Goal: Task Accomplishment & Management: Manage account settings

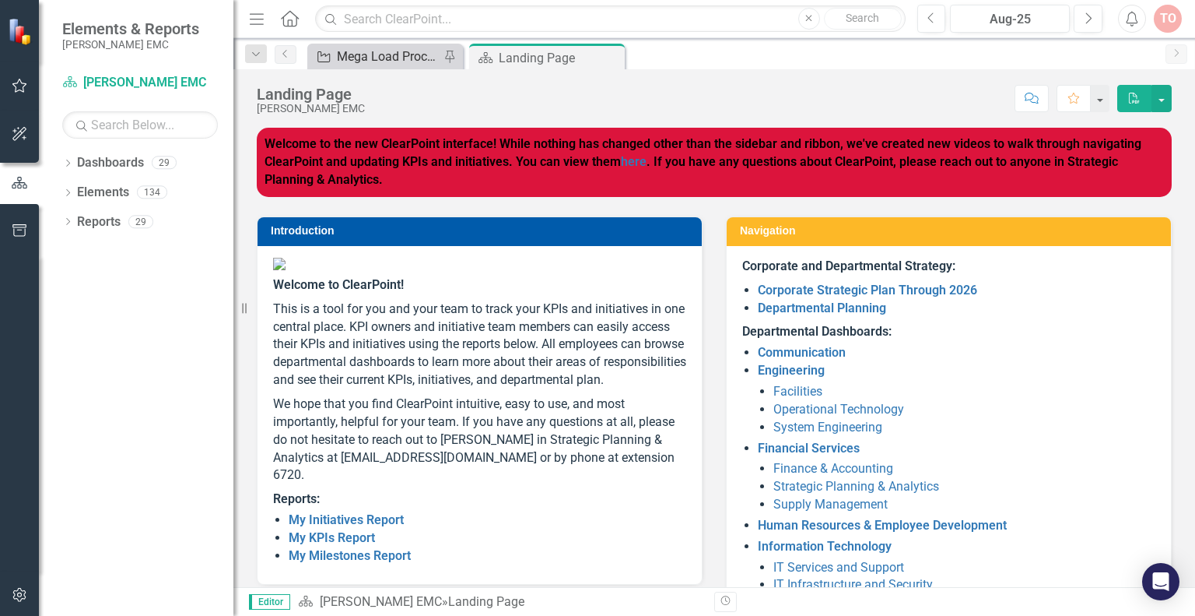
click at [384, 47] on div "Mega Load Process" at bounding box center [388, 56] width 103 height 19
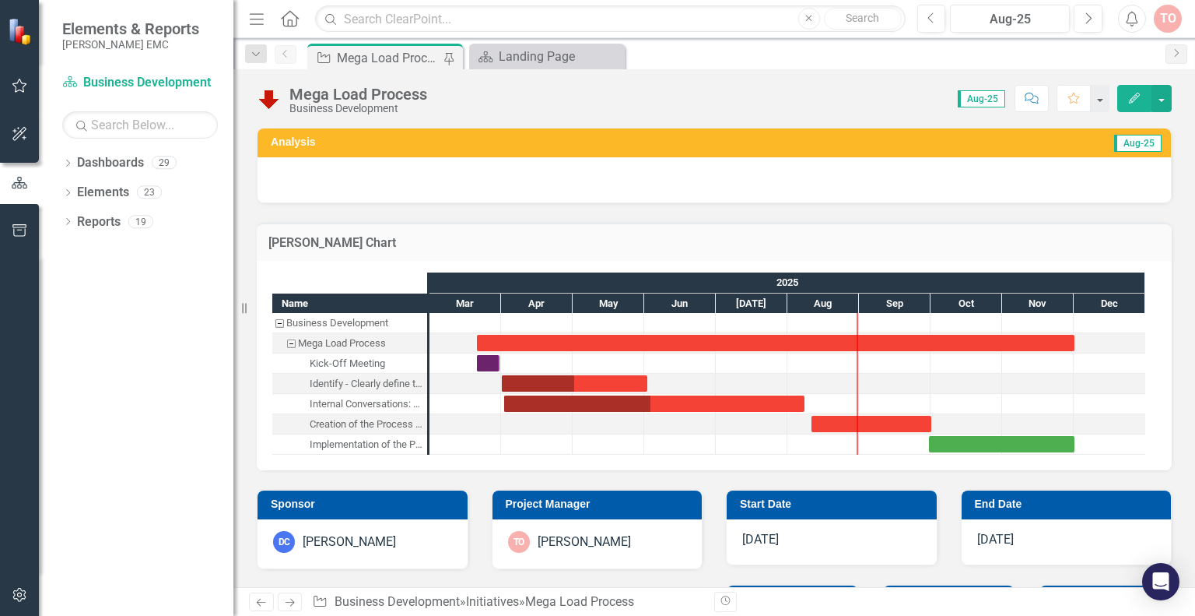
checkbox input "true"
click at [837, 422] on div "Task: Start date: 2025-08-11 End date: 2025-10-01" at bounding box center [872, 424] width 120 height 16
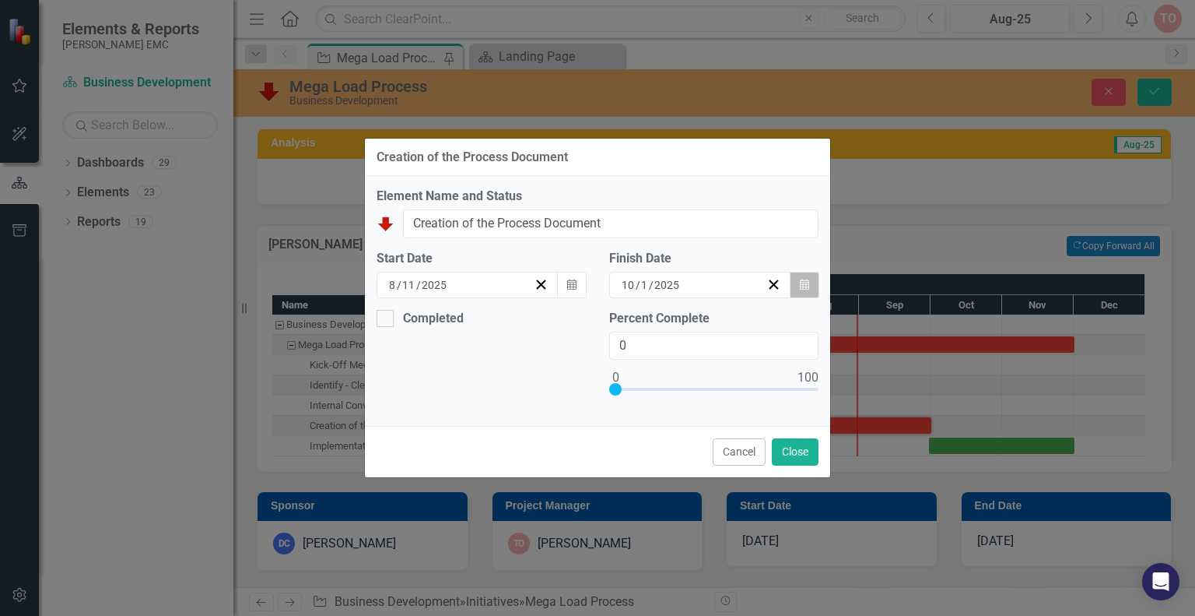
click at [802, 281] on icon "Calendar" at bounding box center [804, 284] width 9 height 11
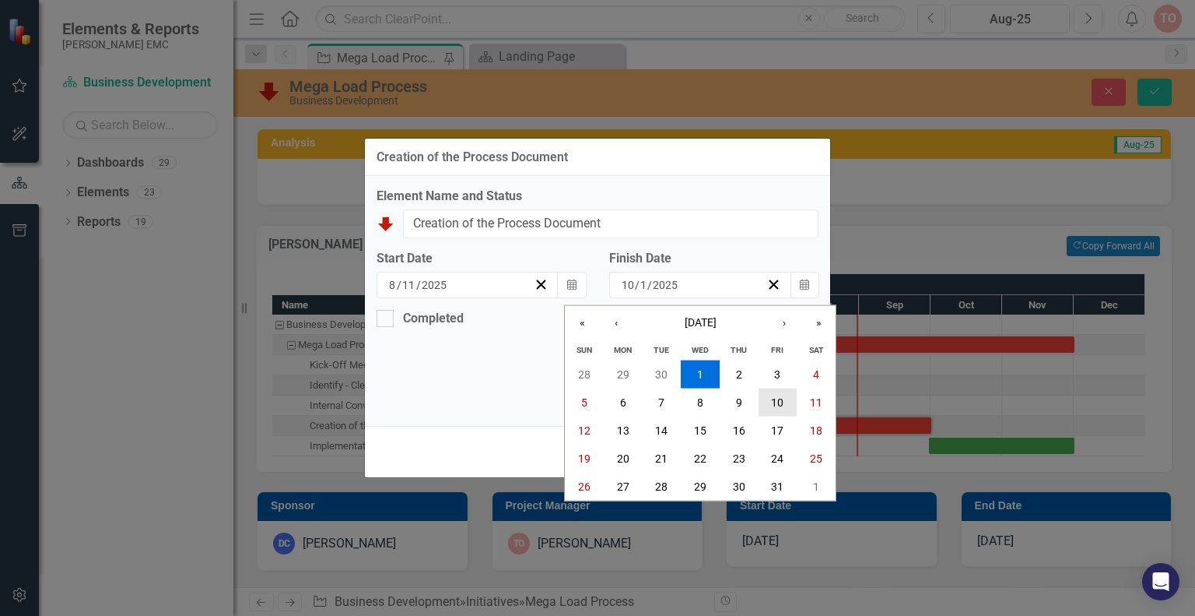
click at [777, 407] on abbr "10" at bounding box center [777, 401] width 12 height 12
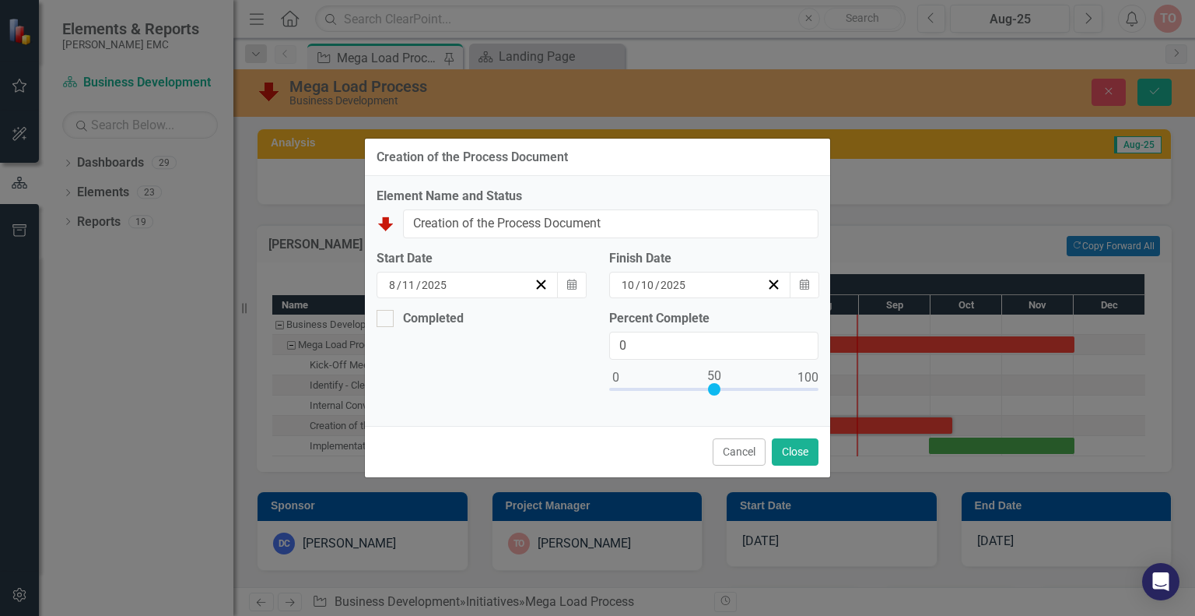
type input "50"
click at [714, 388] on div at bounding box center [713, 392] width 209 height 19
click at [806, 458] on button "Close" at bounding box center [795, 451] width 47 height 27
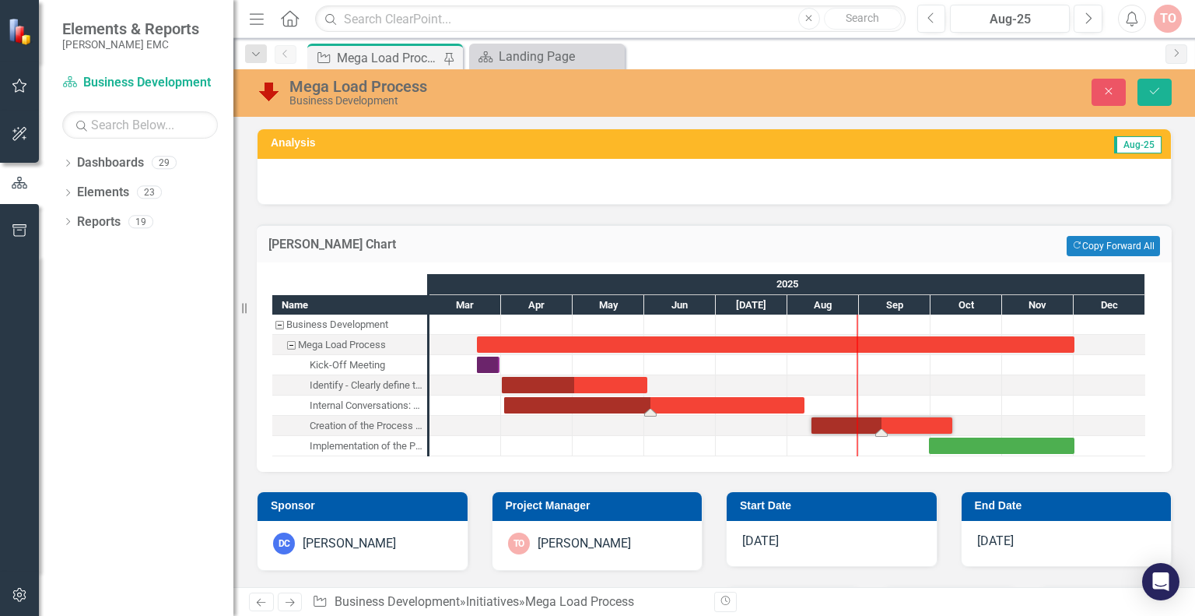
click at [704, 404] on div "Task: Start date: 2025-04-02 End date: 2025-08-08" at bounding box center [654, 405] width 300 height 16
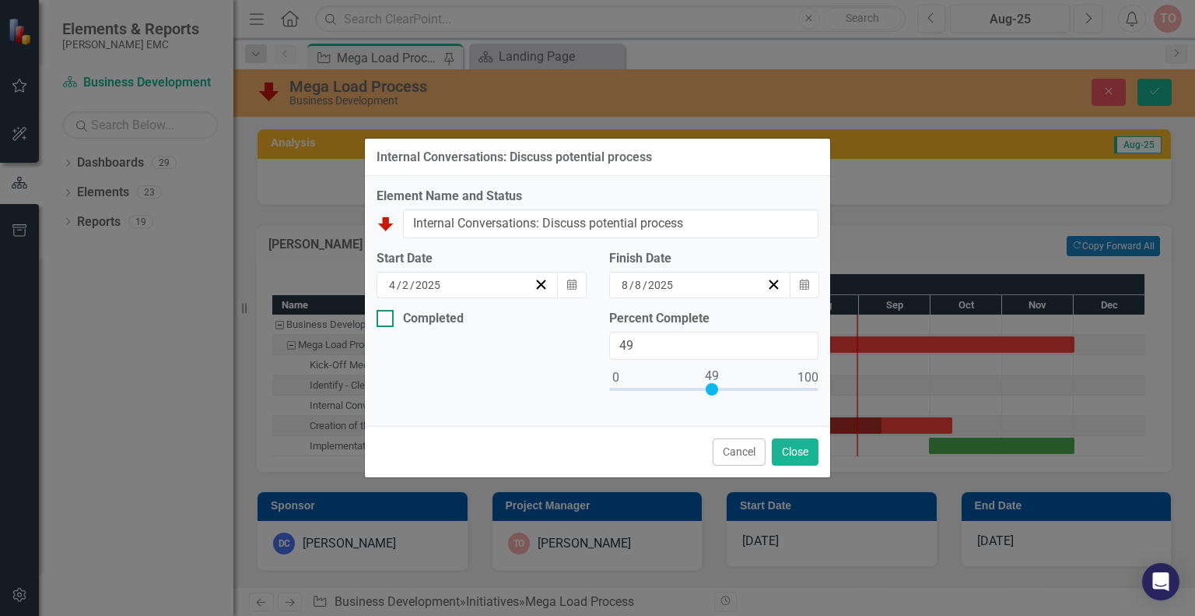
click at [461, 318] on div "Completed" at bounding box center [433, 318] width 61 height 0
click at [387, 311] on input "Completed" at bounding box center [382, 315] width 10 height 10
checkbox input "true"
click at [461, 379] on div "[DATE]" at bounding box center [460, 378] width 147 height 16
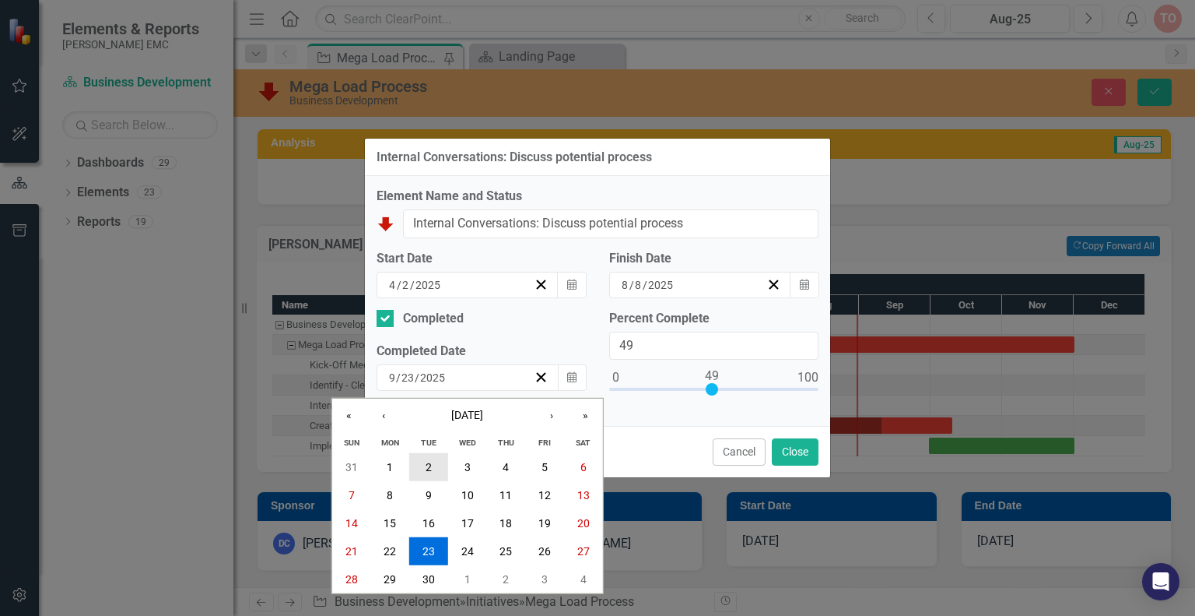
click at [429, 475] on button "2" at bounding box center [428, 467] width 39 height 28
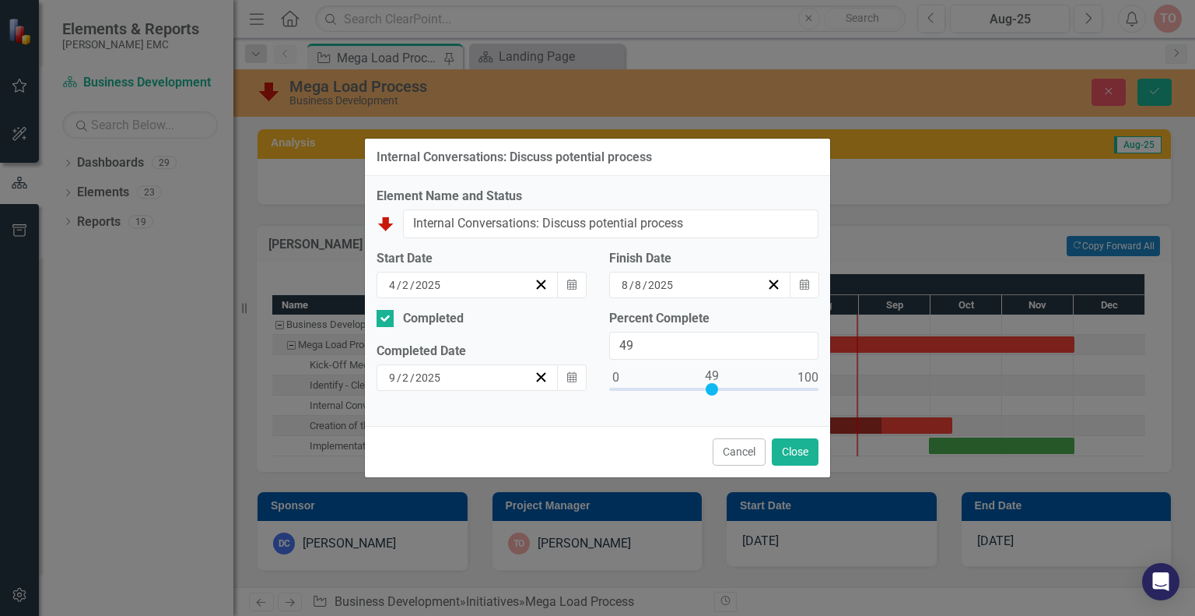
click at [809, 385] on div at bounding box center [713, 392] width 209 height 19
type input "100"
drag, startPoint x: 809, startPoint y: 385, endPoint x: 819, endPoint y: 391, distance: 11.9
click at [819, 391] on div "Percent Complete 100" at bounding box center [714, 362] width 233 height 105
click at [797, 451] on button "Close" at bounding box center [795, 451] width 47 height 27
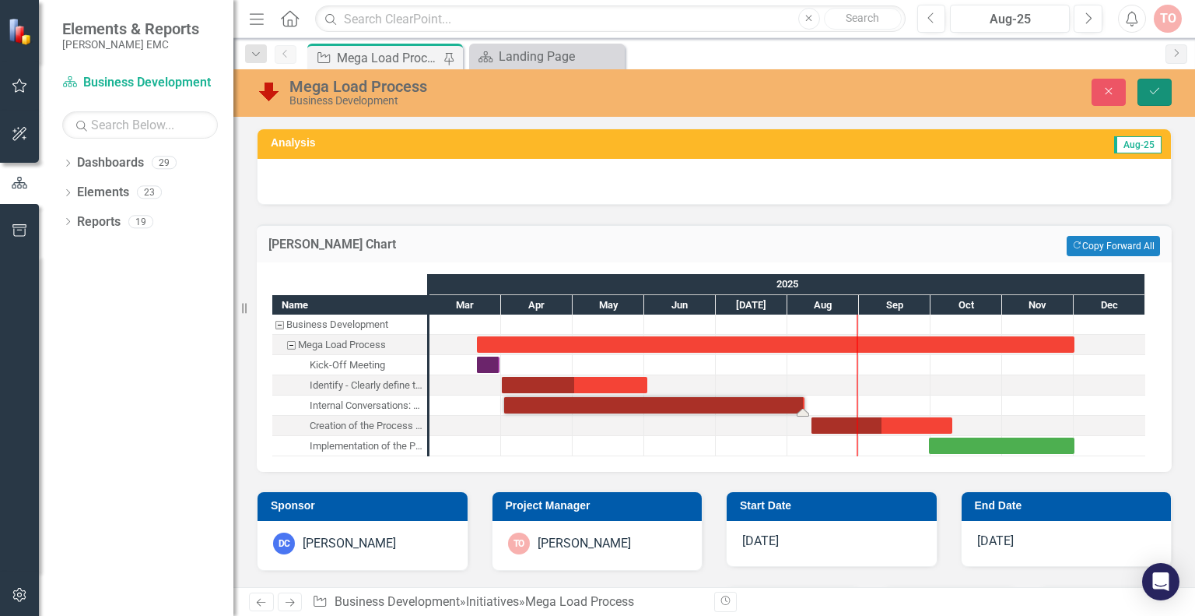
click at [1169, 95] on button "Save" at bounding box center [1155, 92] width 34 height 27
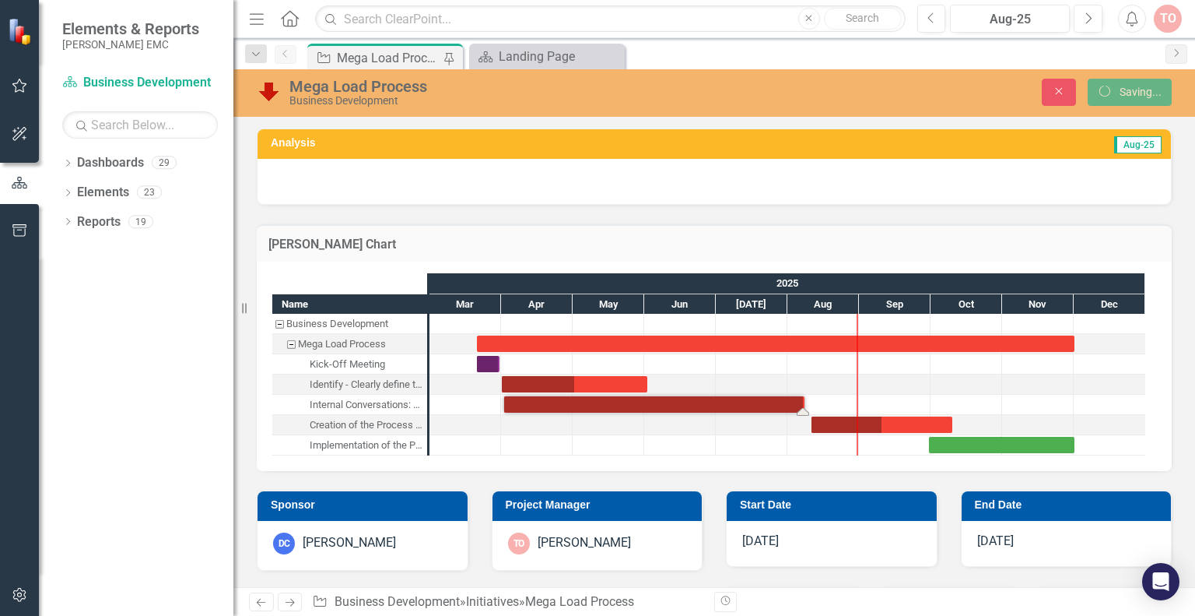
checkbox input "false"
checkbox input "true"
checkbox input "false"
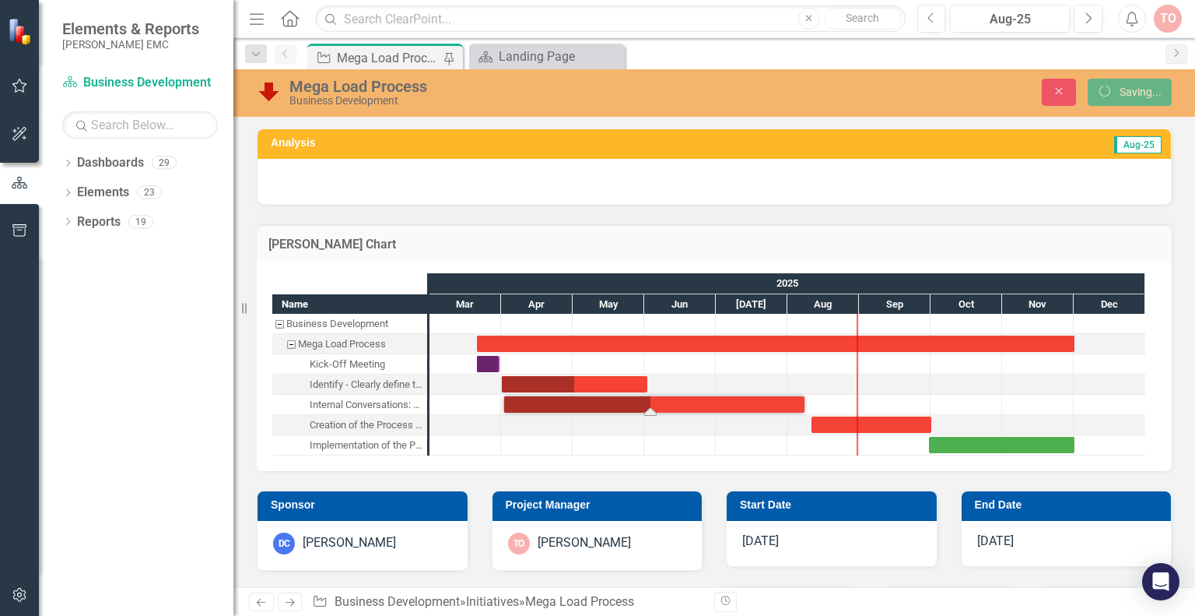
checkbox input "false"
checkbox input "true"
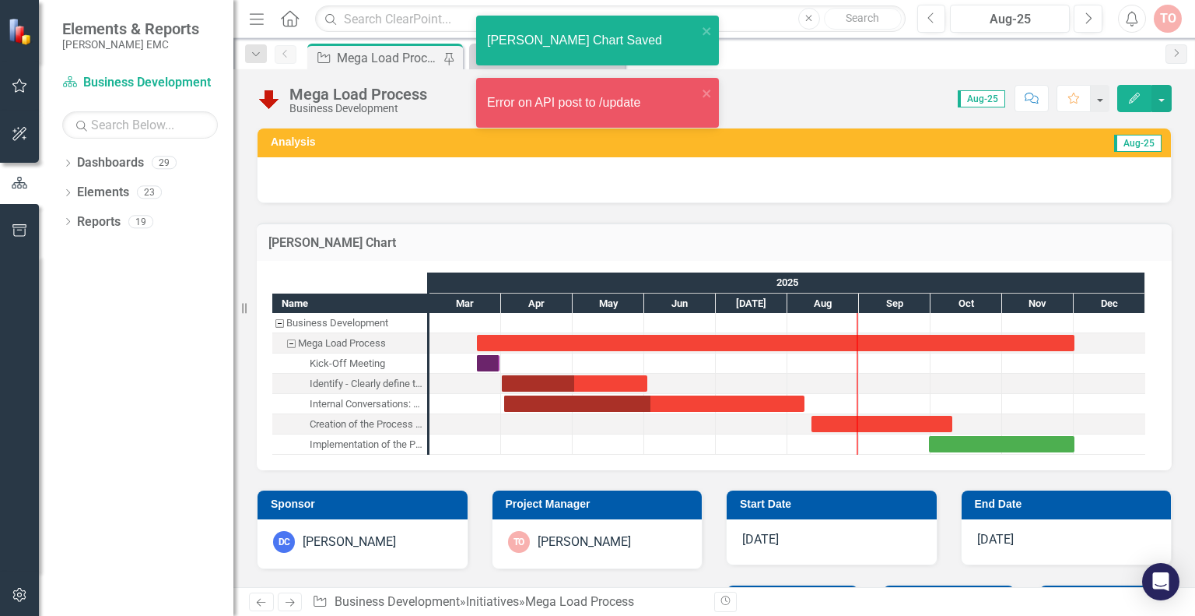
checkbox input "false"
checkbox input "true"
checkbox input "false"
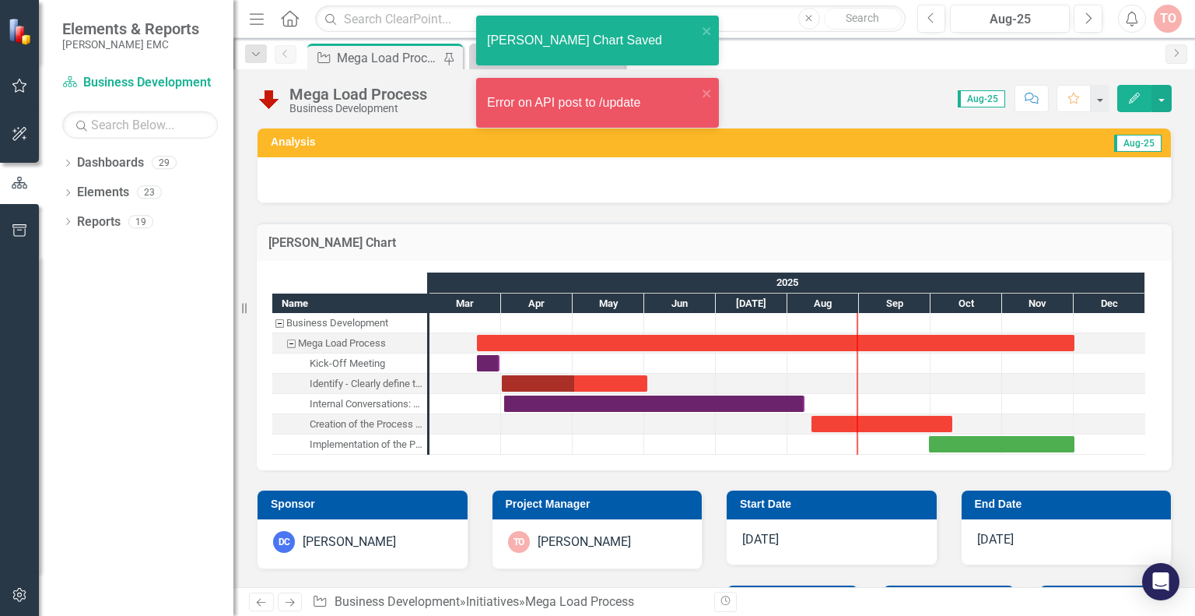
checkbox input "false"
checkbox input "true"
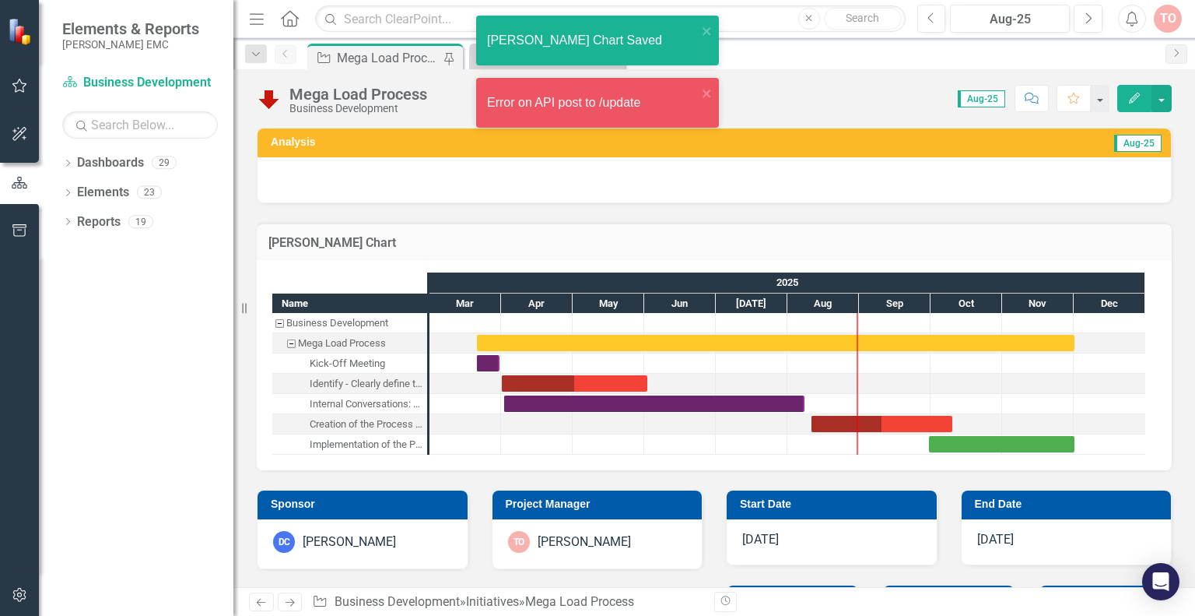
checkbox input "false"
checkbox input "true"
checkbox input "false"
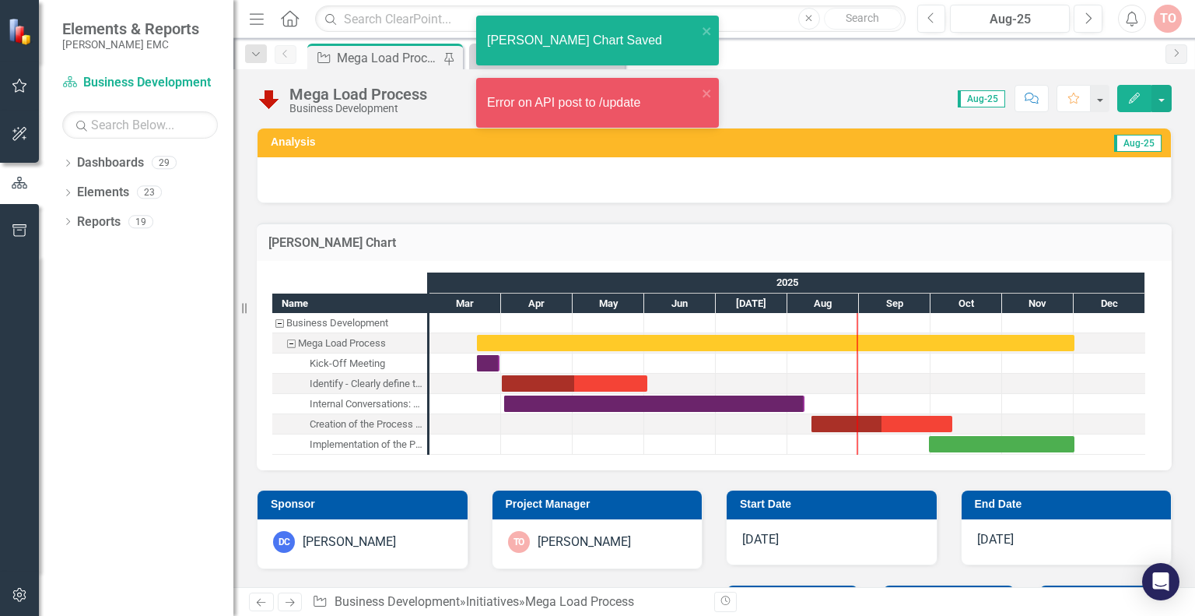
checkbox input "false"
checkbox input "true"
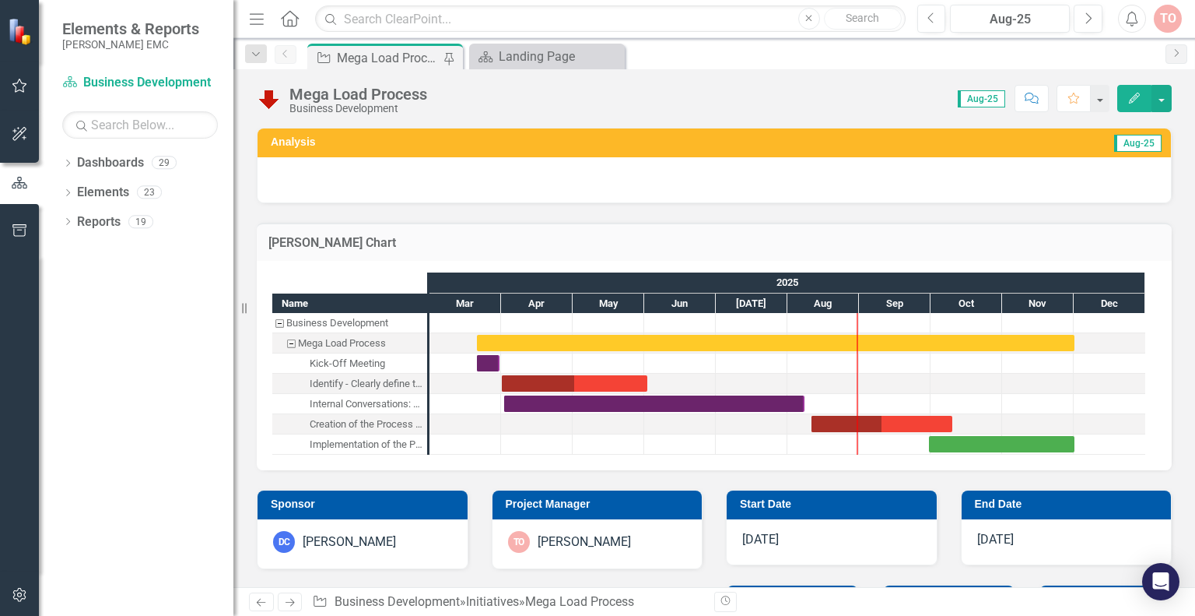
checkbox input "false"
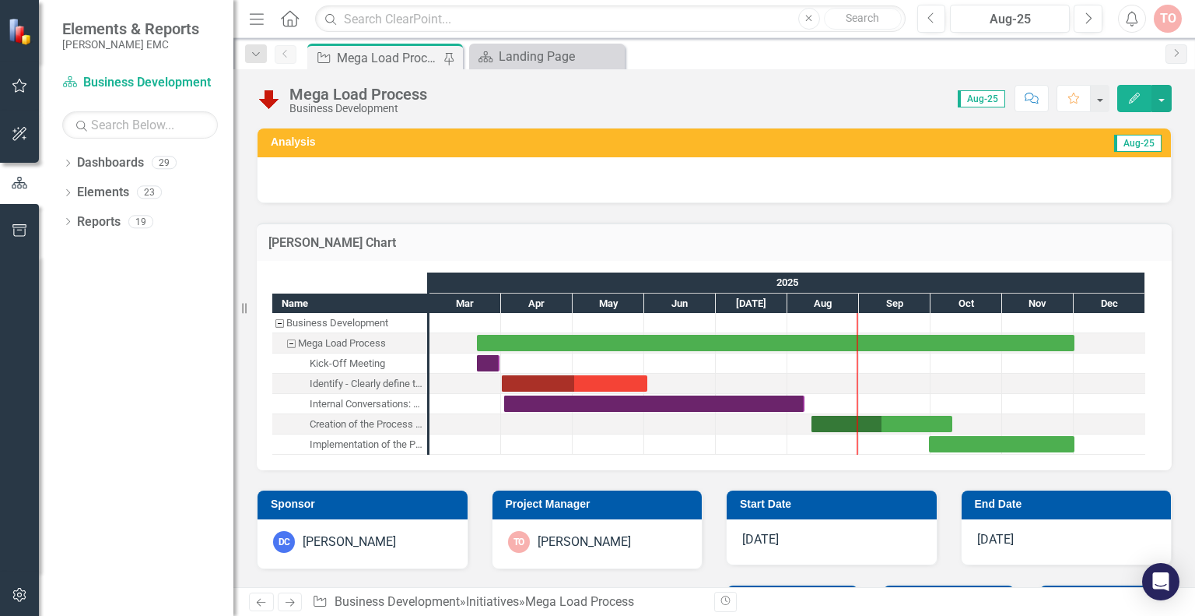
checkbox input "true"
checkbox input "false"
checkbox input "true"
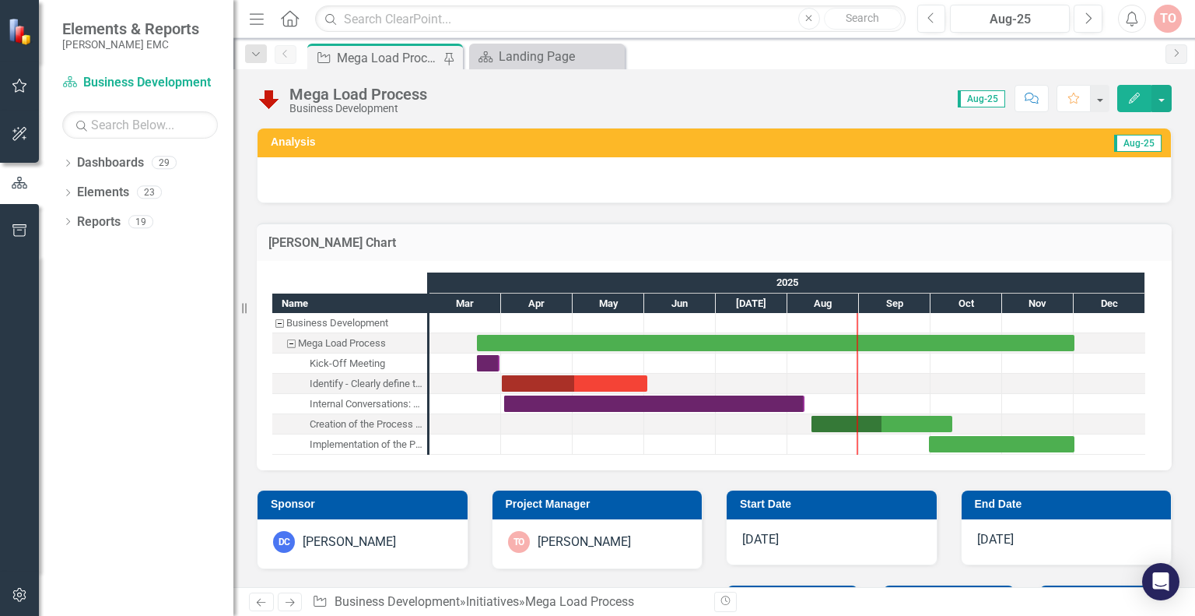
checkbox input "true"
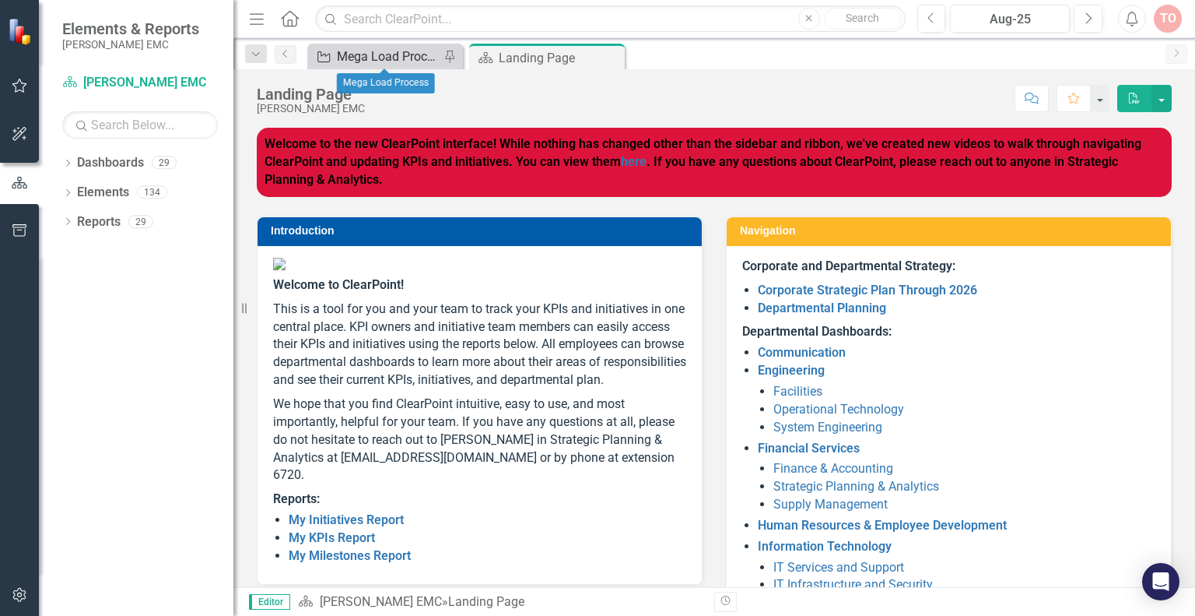
click at [377, 58] on div "Mega Load Process" at bounding box center [388, 56] width 103 height 19
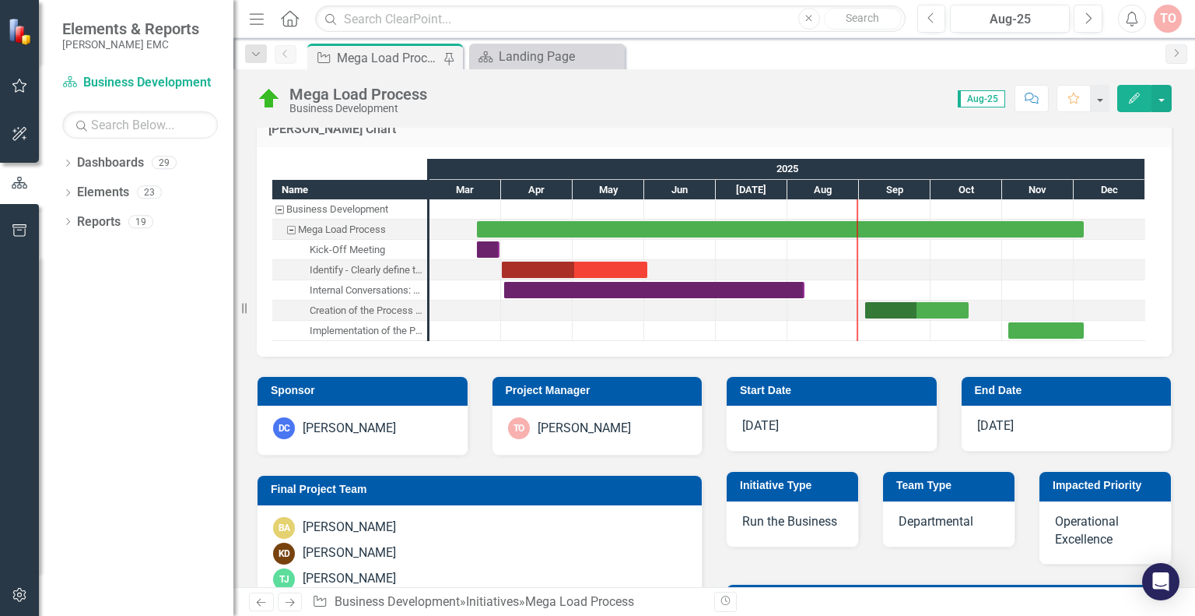
scroll to position [121, 0]
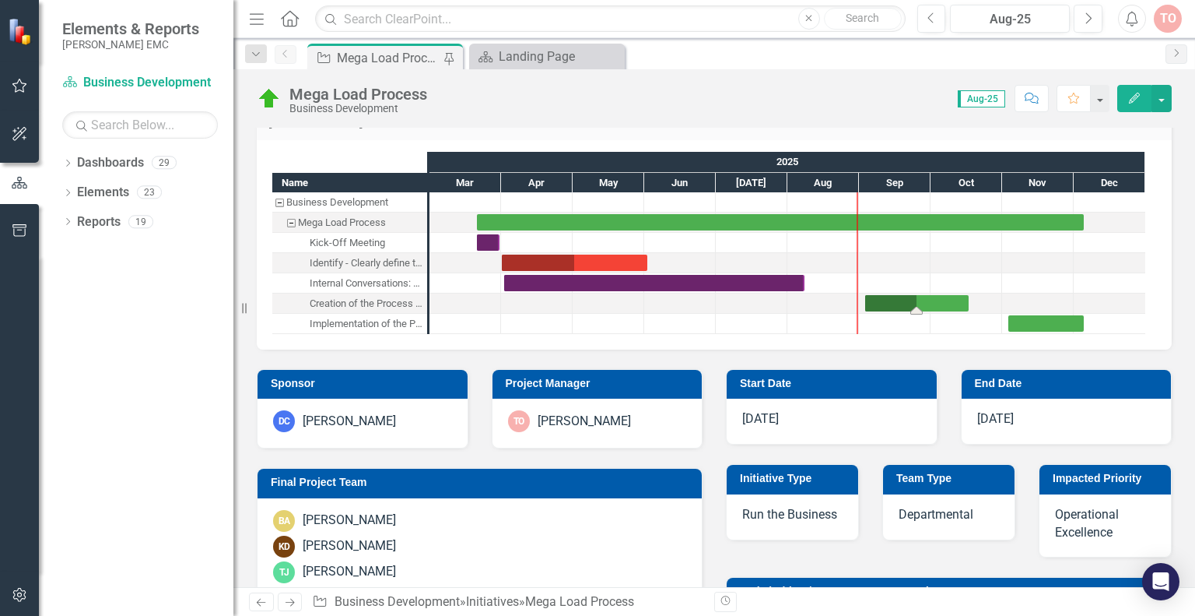
click at [925, 295] on div "Task: Start date: 2025-09-03 End date: 2025-10-17" at bounding box center [917, 303] width 104 height 16
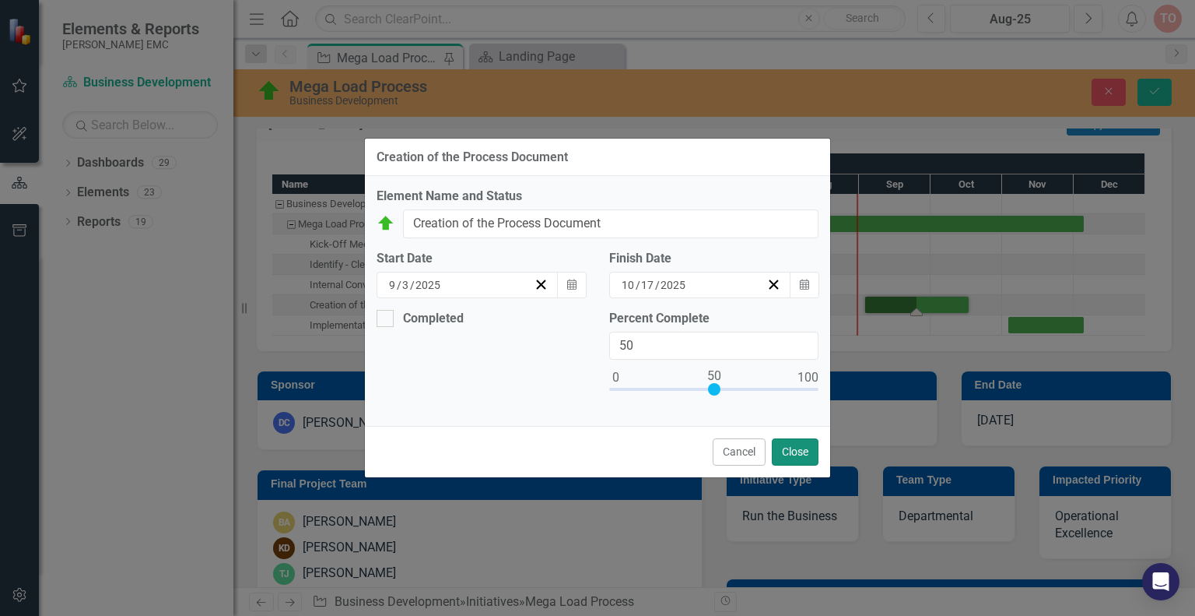
click at [781, 451] on button "Close" at bounding box center [795, 451] width 47 height 27
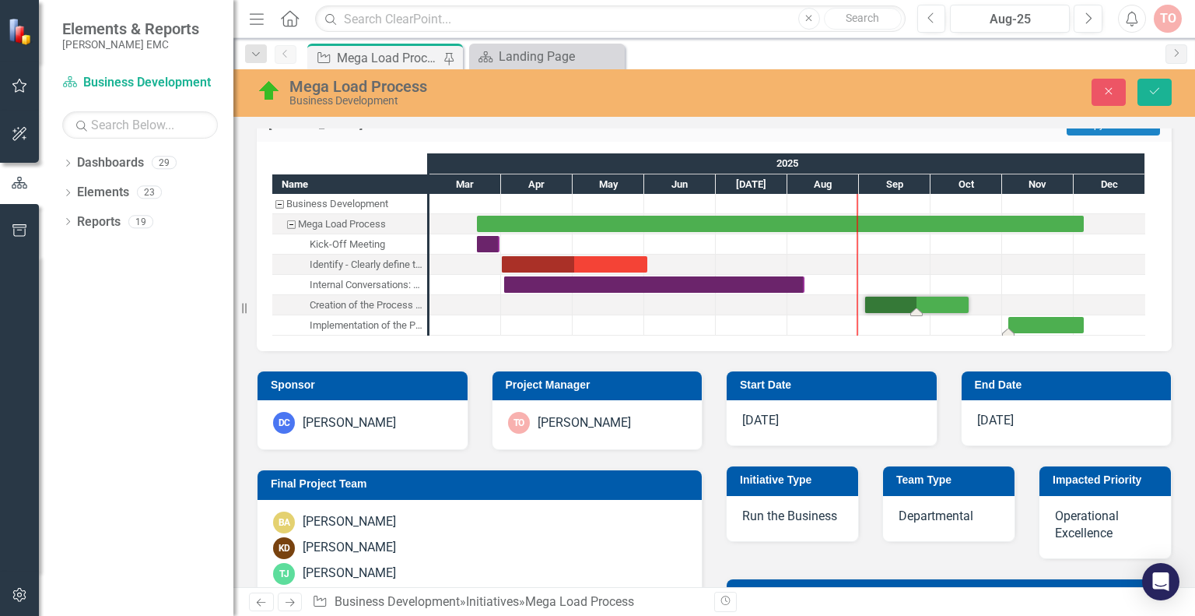
click at [1049, 319] on div "Task: Start date: 2025-11-03 End date: 2025-12-05" at bounding box center [1046, 325] width 75 height 16
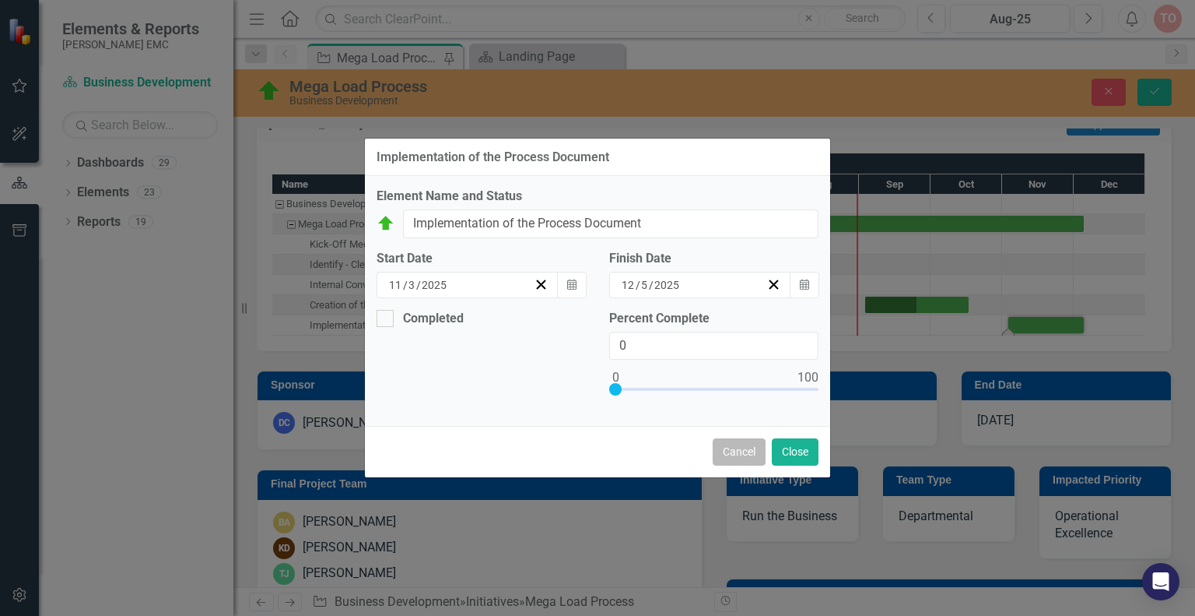
click at [733, 455] on button "Cancel" at bounding box center [739, 451] width 53 height 27
